Goal: Information Seeking & Learning: Learn about a topic

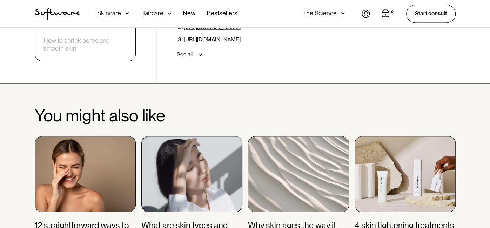
scroll to position [2471, 0]
click at [395, 136] on img at bounding box center [404, 174] width 101 height 76
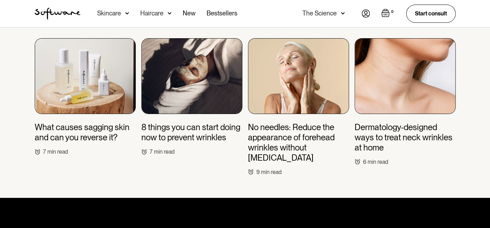
scroll to position [1703, 0]
click at [208, 124] on link "8 things you can start doing now to prevent wrinkles 7 min read" at bounding box center [191, 96] width 101 height 117
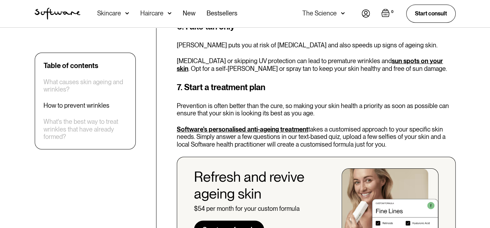
scroll to position [1635, 0]
